Goal: Check status: Check status

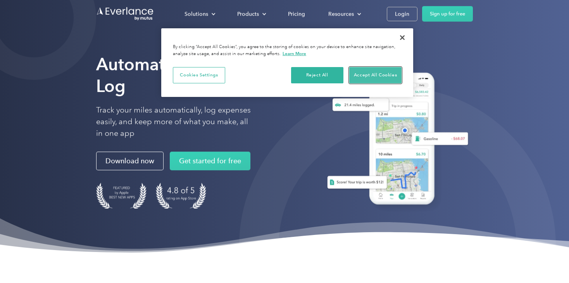
click at [371, 73] on button "Accept All Cookies" at bounding box center [375, 75] width 52 height 16
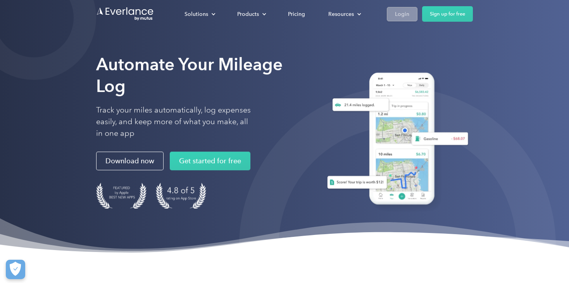
click at [409, 14] on link "Login" at bounding box center [402, 14] width 31 height 14
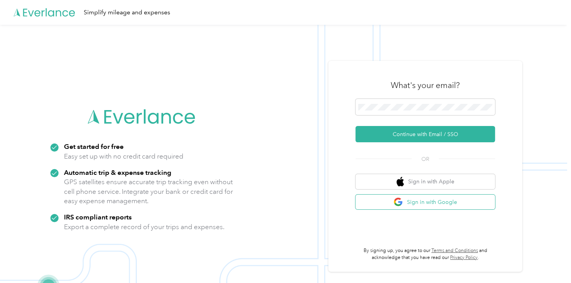
click at [422, 201] on button "Sign in with Google" at bounding box center [426, 202] width 140 height 15
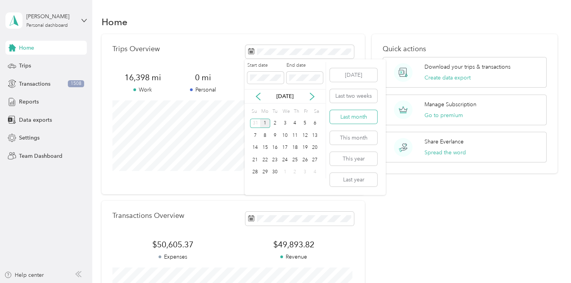
click at [350, 117] on button "Last month" at bounding box center [353, 117] width 47 height 14
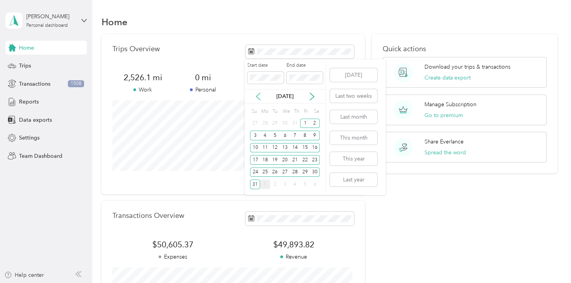
click at [260, 99] on icon at bounding box center [258, 97] width 8 height 8
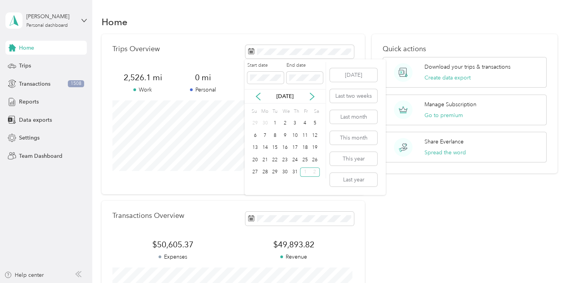
click at [299, 97] on p "[DATE]" at bounding box center [285, 96] width 33 height 8
click at [275, 121] on div "1" at bounding box center [275, 124] width 10 height 10
click at [293, 169] on div "31" at bounding box center [295, 173] width 10 height 10
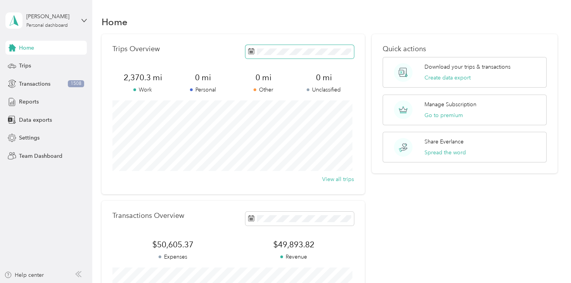
click at [280, 56] on span at bounding box center [300, 52] width 109 height 14
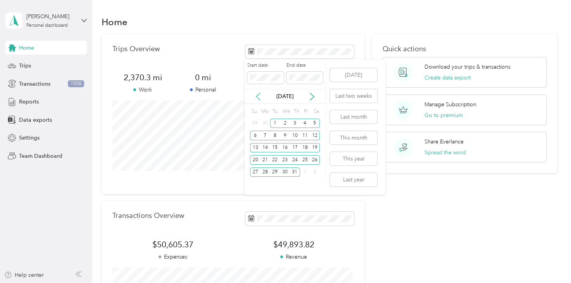
click at [261, 95] on icon at bounding box center [258, 97] width 8 height 8
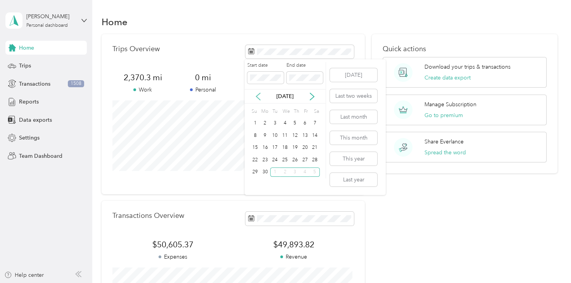
click at [261, 95] on icon at bounding box center [258, 97] width 8 height 8
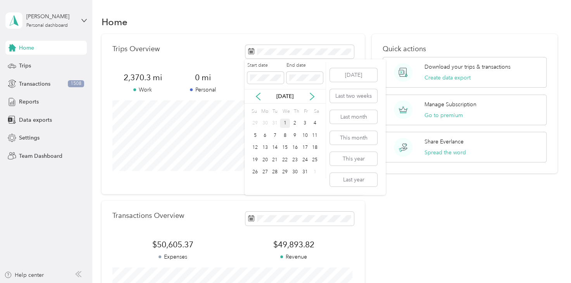
click at [286, 125] on div "1" at bounding box center [285, 124] width 10 height 10
click at [308, 173] on div "31" at bounding box center [305, 173] width 10 height 10
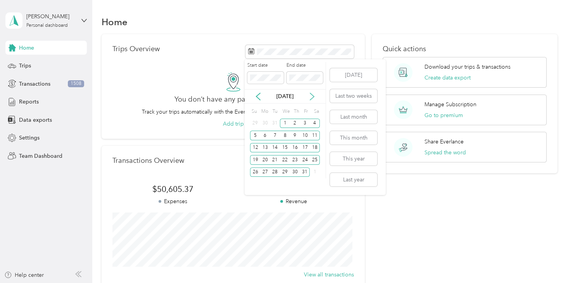
click at [312, 100] on icon at bounding box center [312, 97] width 8 height 8
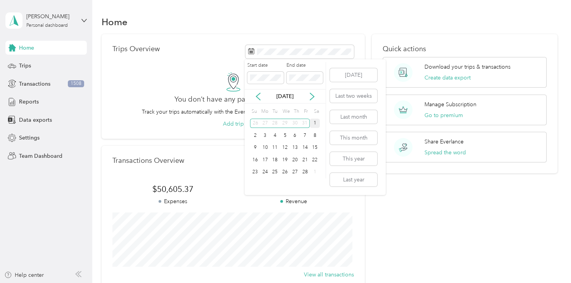
click at [315, 120] on div "1" at bounding box center [315, 124] width 10 height 10
click at [306, 173] on div "28" at bounding box center [305, 173] width 10 height 10
